Goal: Information Seeking & Learning: Understand process/instructions

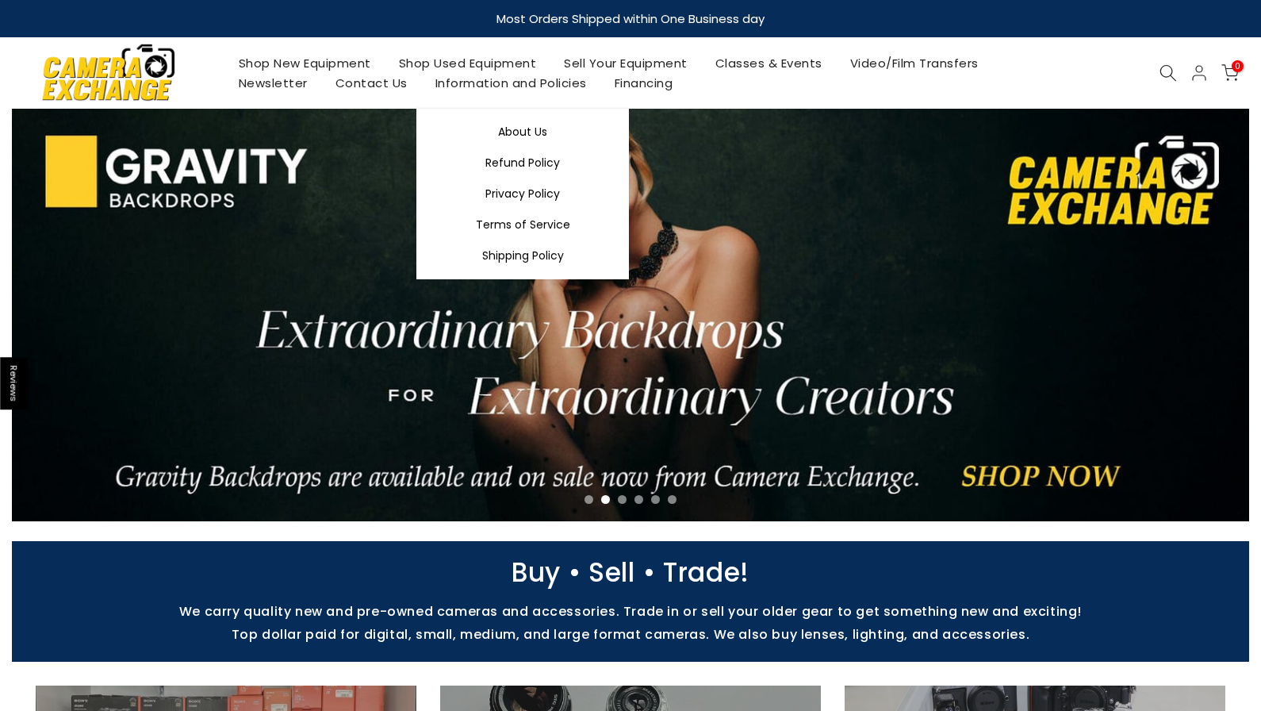
click at [498, 91] on link "Information and Policies" at bounding box center [510, 83] width 179 height 20
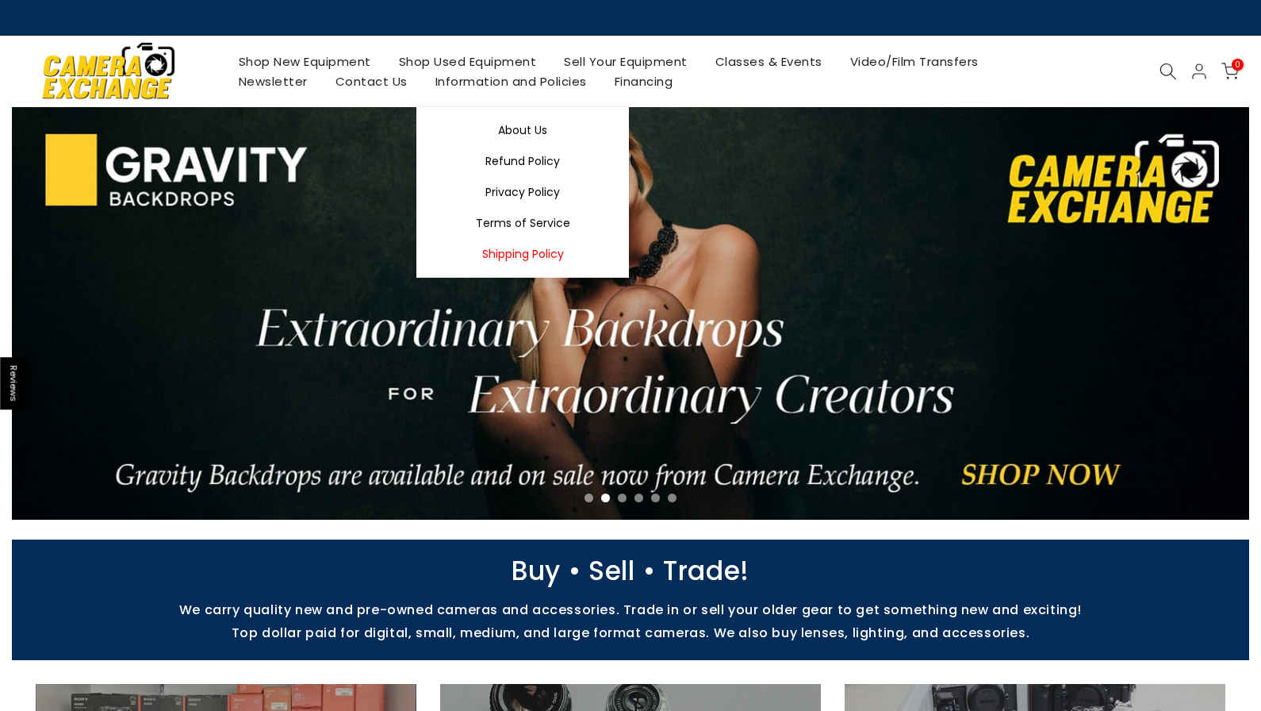
click at [519, 257] on link "Shipping Policy" at bounding box center [522, 254] width 213 height 31
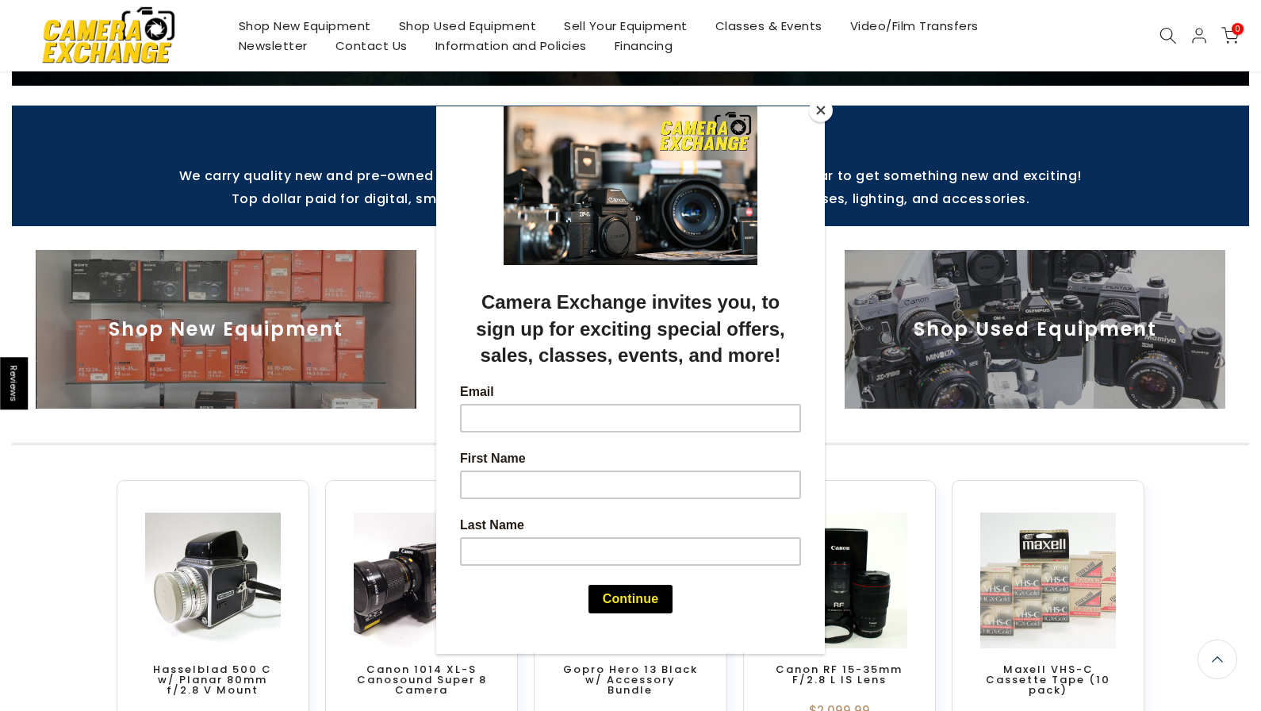
scroll to position [437, 0]
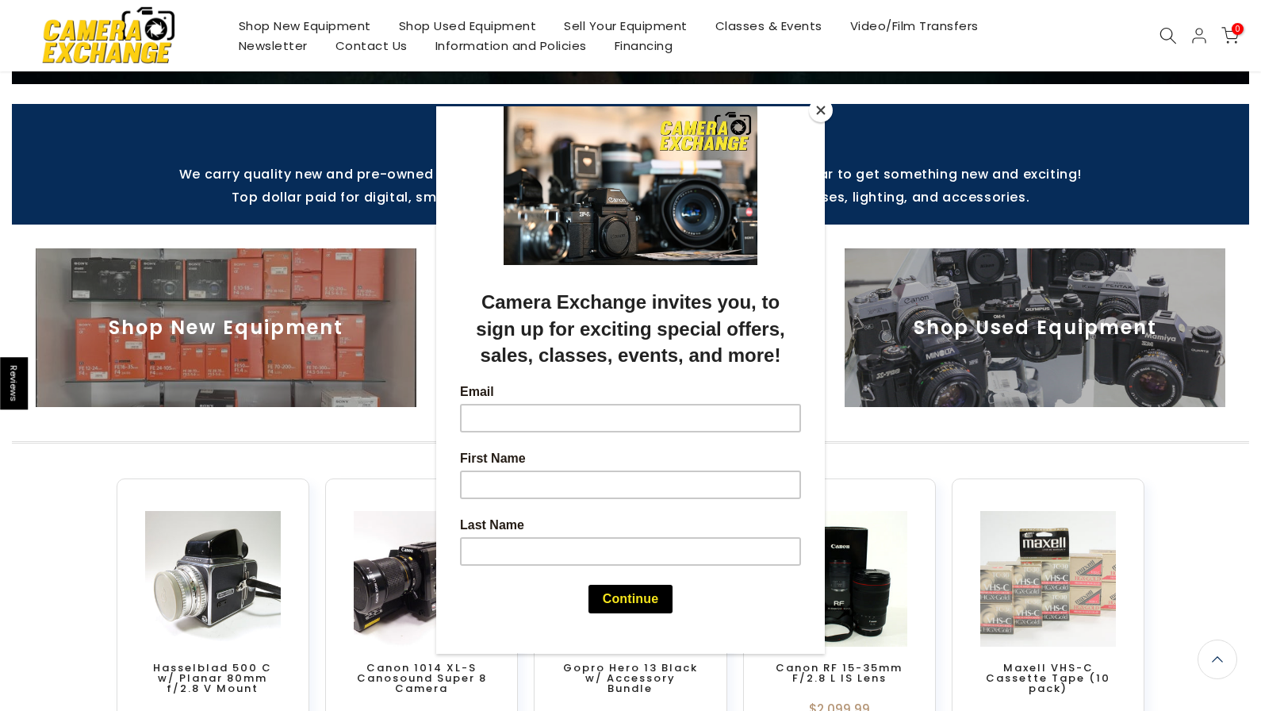
click at [819, 113] on button "Close" at bounding box center [821, 110] width 24 height 24
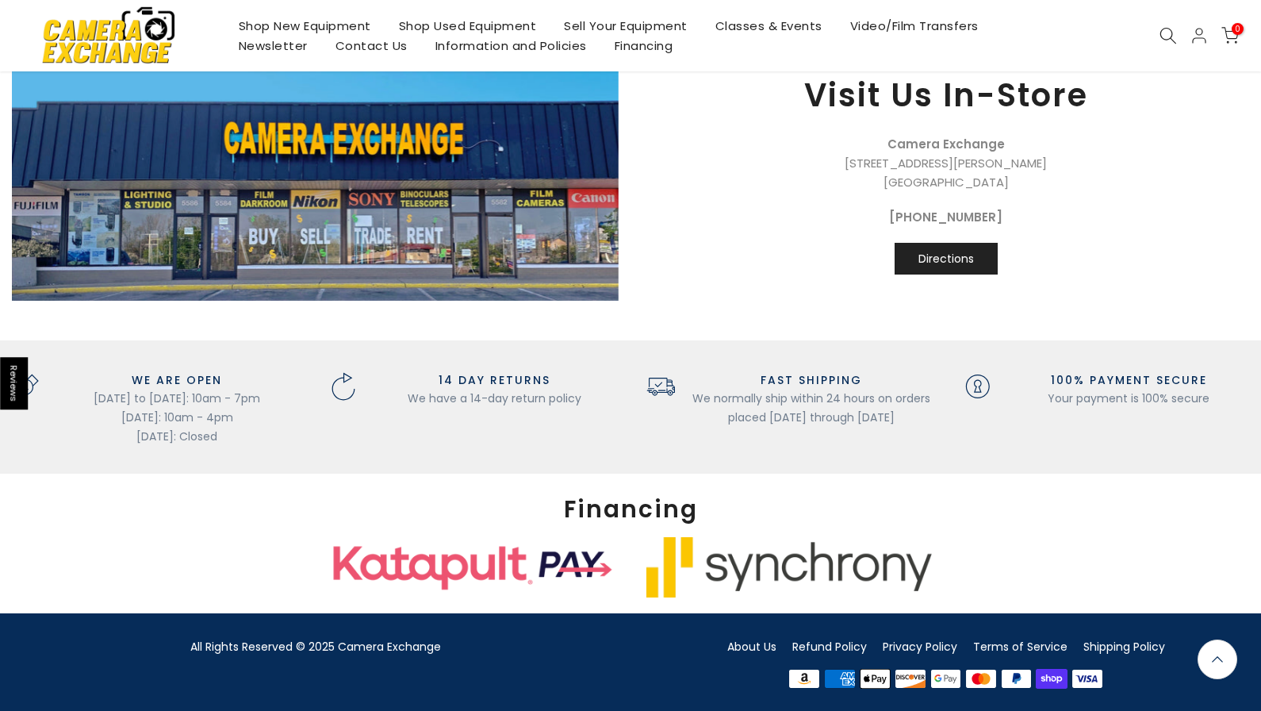
scroll to position [1935, 0]
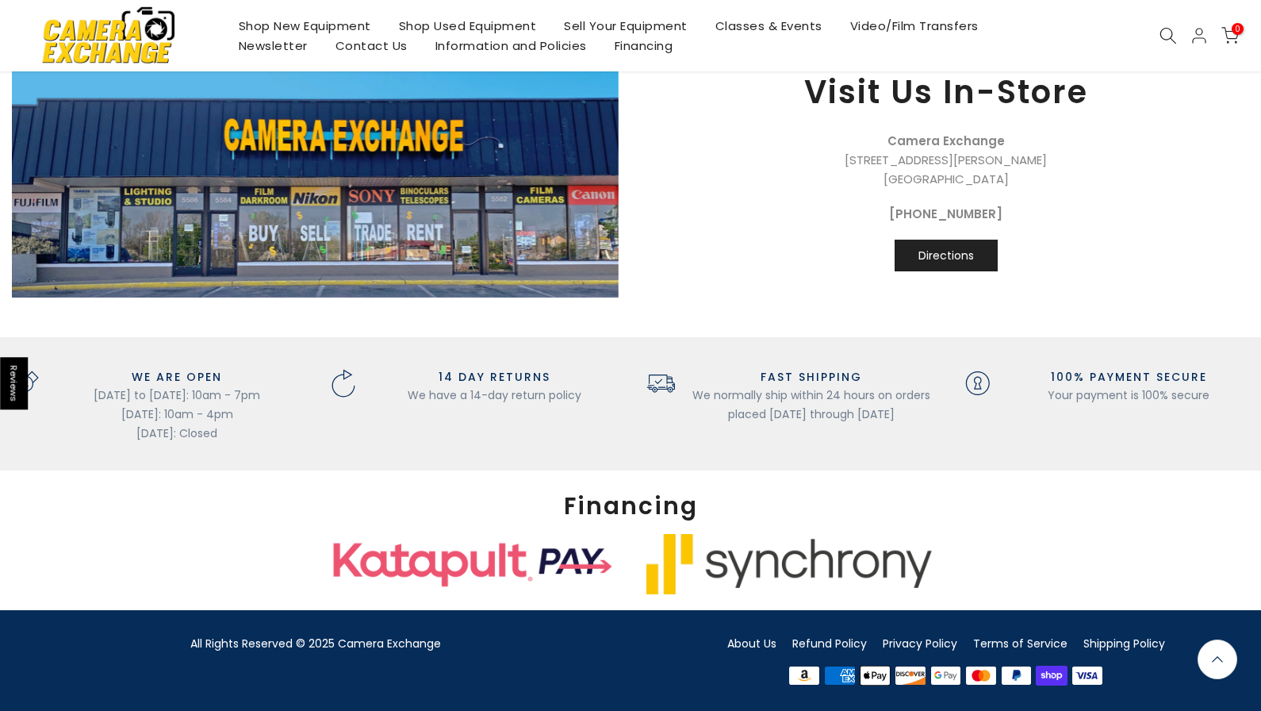
click at [761, 641] on link "About Us" at bounding box center [751, 643] width 49 height 16
